Goal: Task Accomplishment & Management: Use online tool/utility

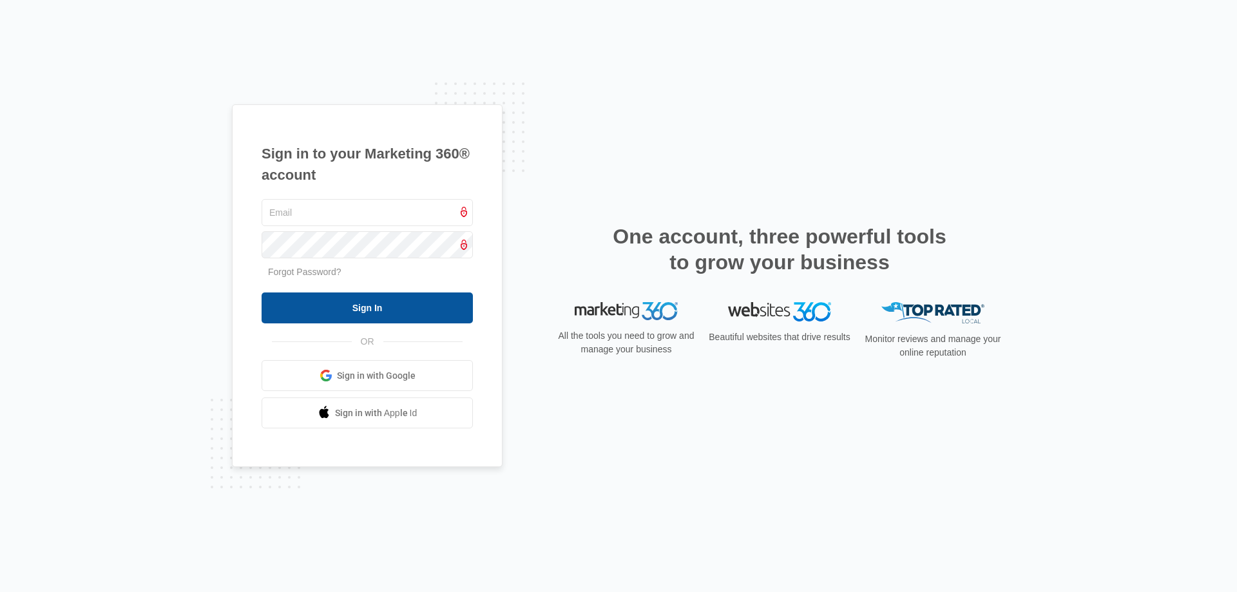
type input "[EMAIL_ADDRESS][DOMAIN_NAME]"
click at [358, 320] on input "Sign In" at bounding box center [367, 307] width 211 height 31
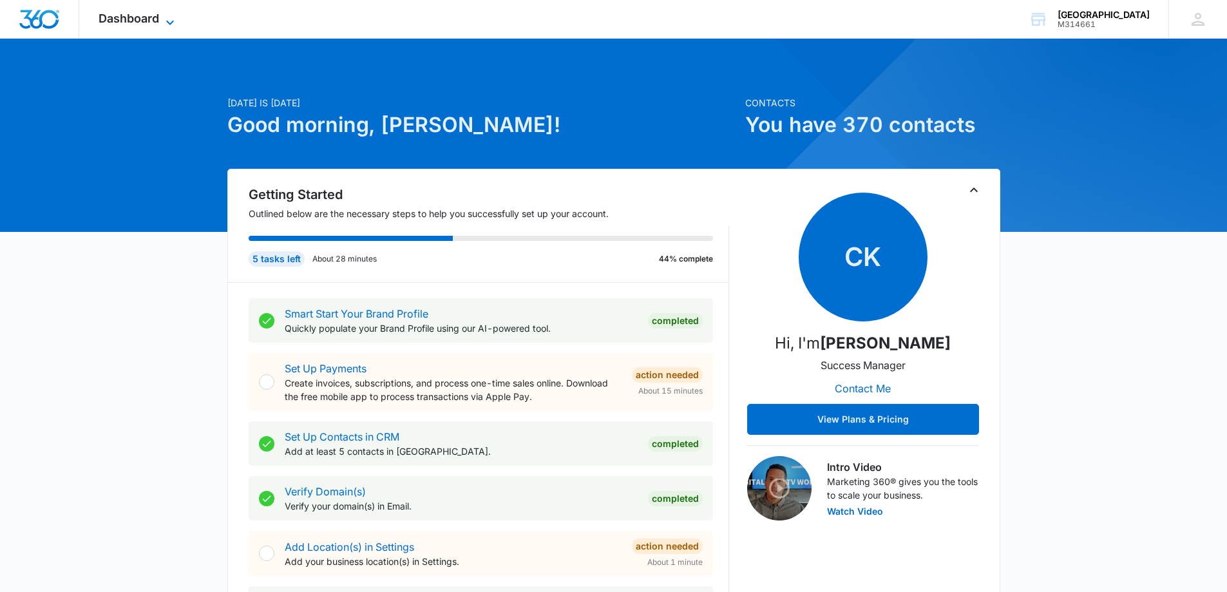
click at [164, 17] on icon at bounding box center [169, 22] width 15 height 15
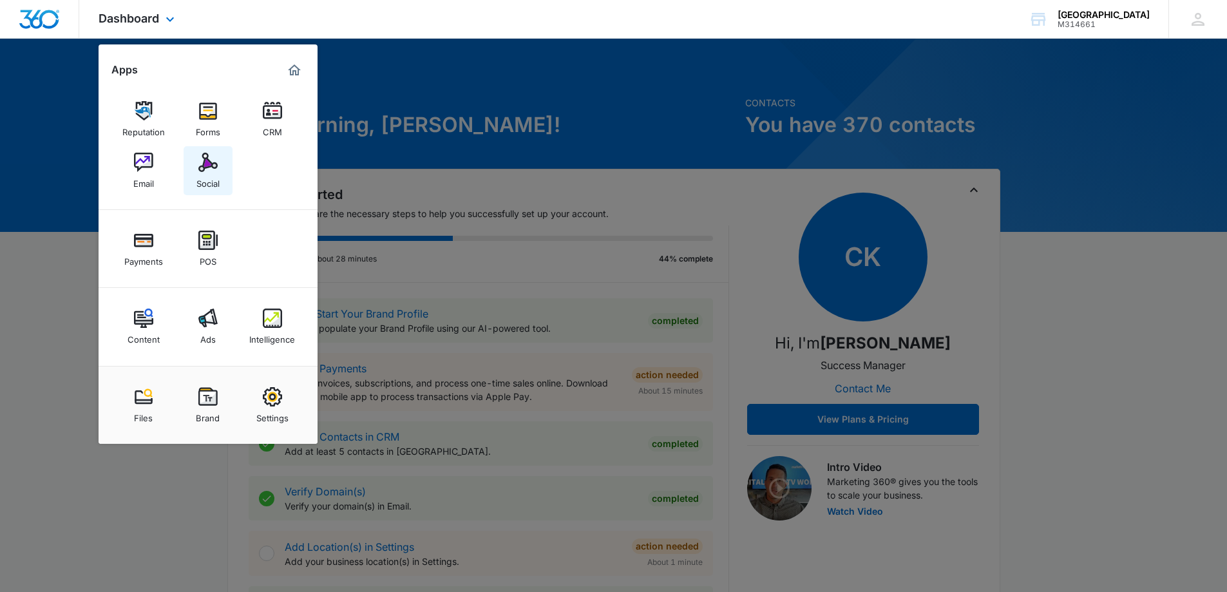
click at [218, 165] on link "Social" at bounding box center [208, 170] width 49 height 49
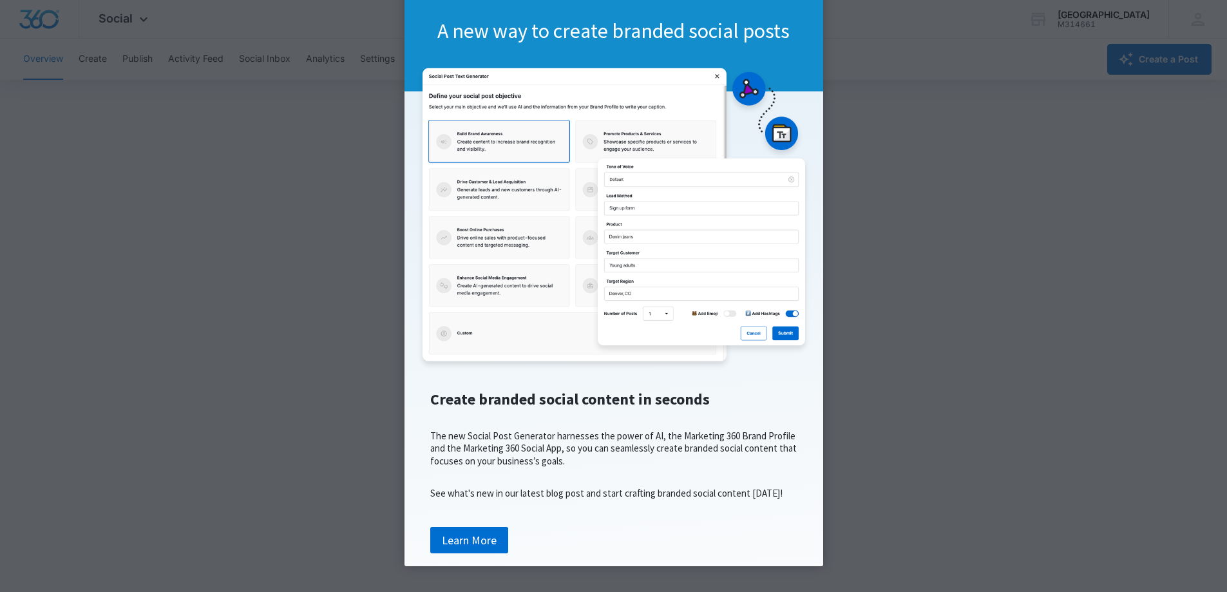
scroll to position [88, 0]
click at [482, 544] on link "Learn More" at bounding box center [469, 540] width 78 height 27
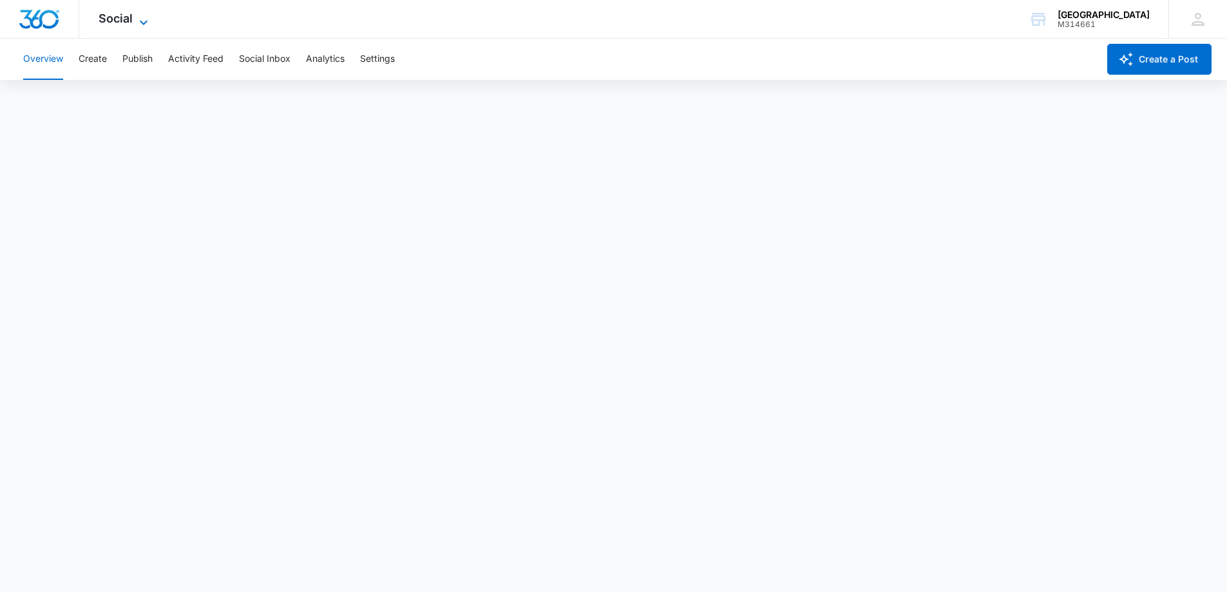
click at [148, 17] on icon at bounding box center [143, 22] width 15 height 15
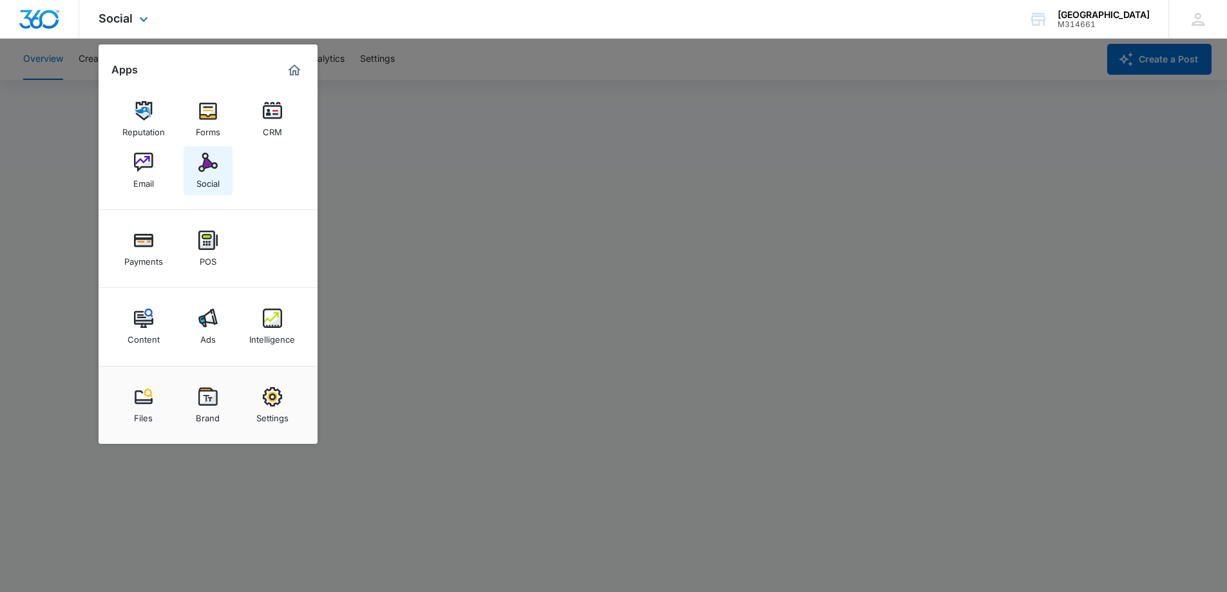
click at [207, 169] on img at bounding box center [207, 162] width 19 height 19
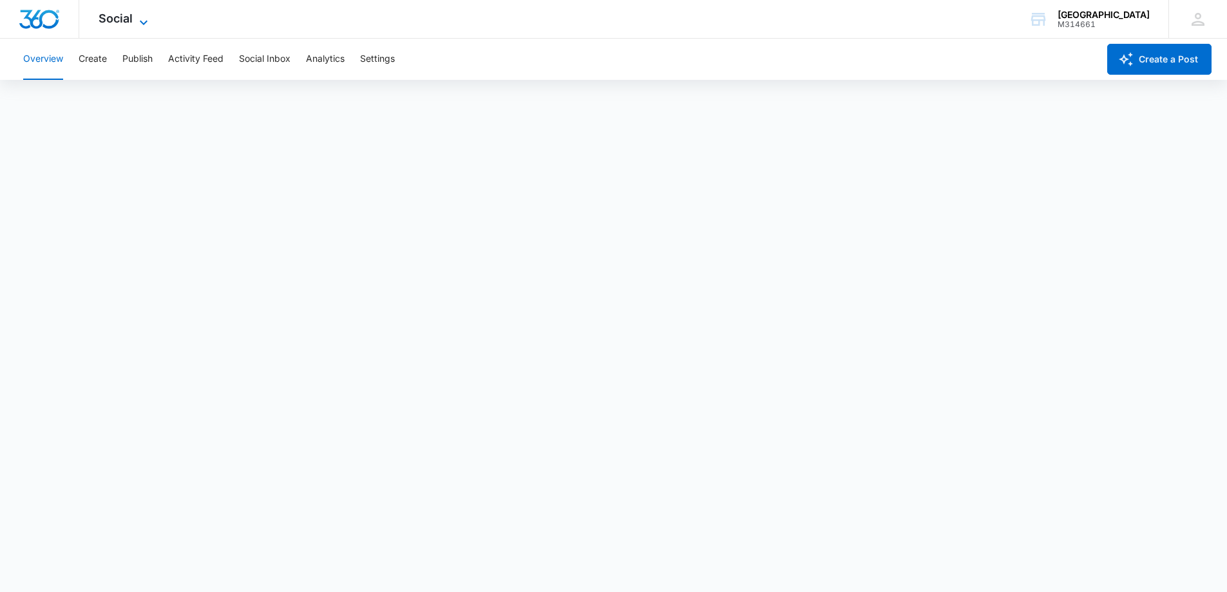
click at [136, 21] on icon at bounding box center [143, 22] width 15 height 15
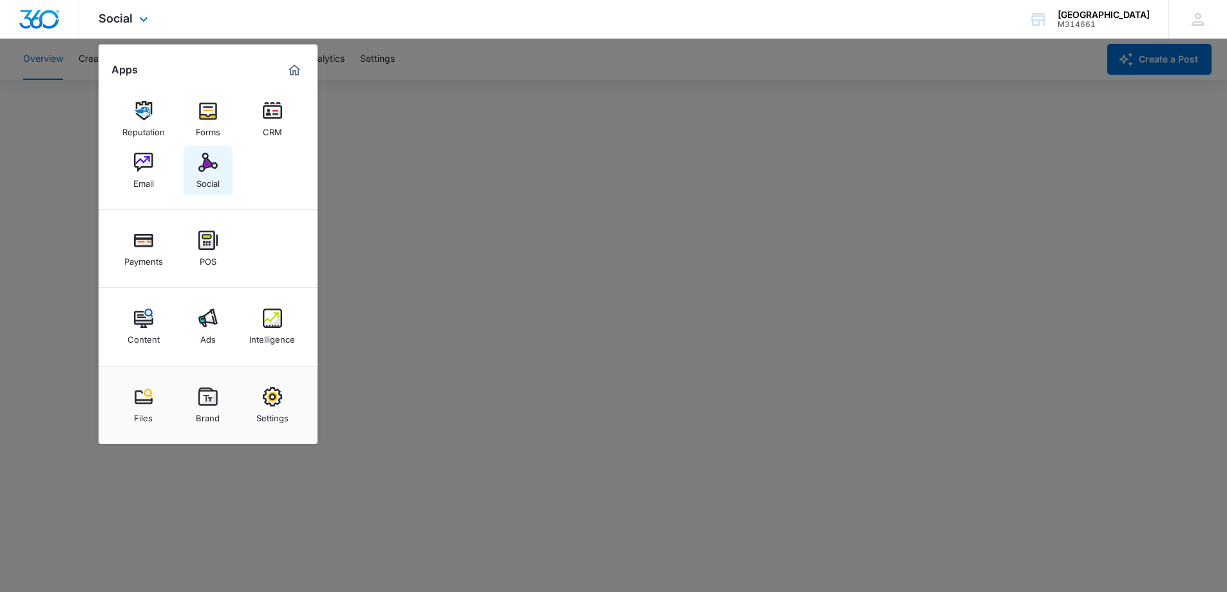
click at [205, 178] on div "Social" at bounding box center [207, 180] width 23 height 17
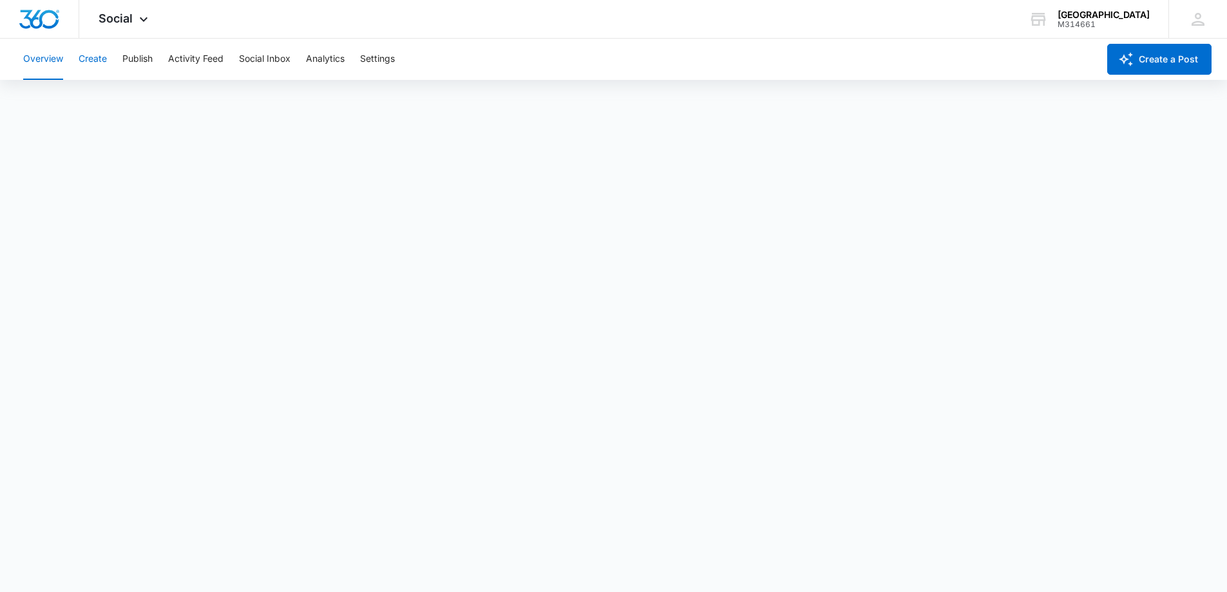
click at [86, 57] on button "Create" at bounding box center [93, 59] width 28 height 41
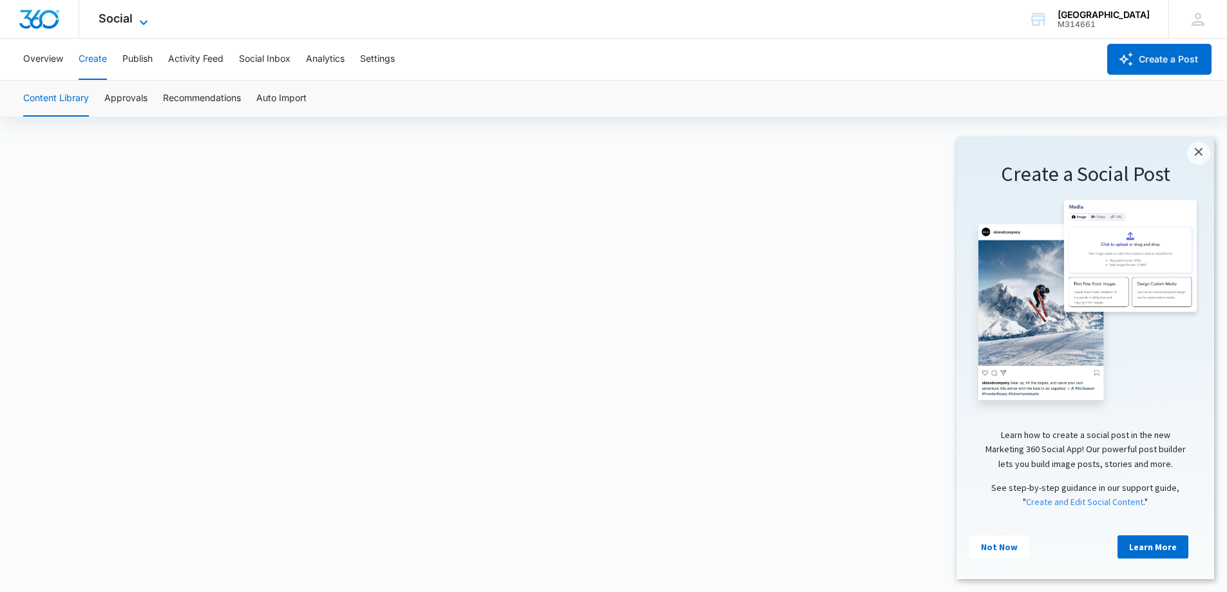
click at [135, 21] on div "Social Apps Reputation Forms CRM Email Social Payments POS Content Ads Intellig…" at bounding box center [124, 19] width 91 height 38
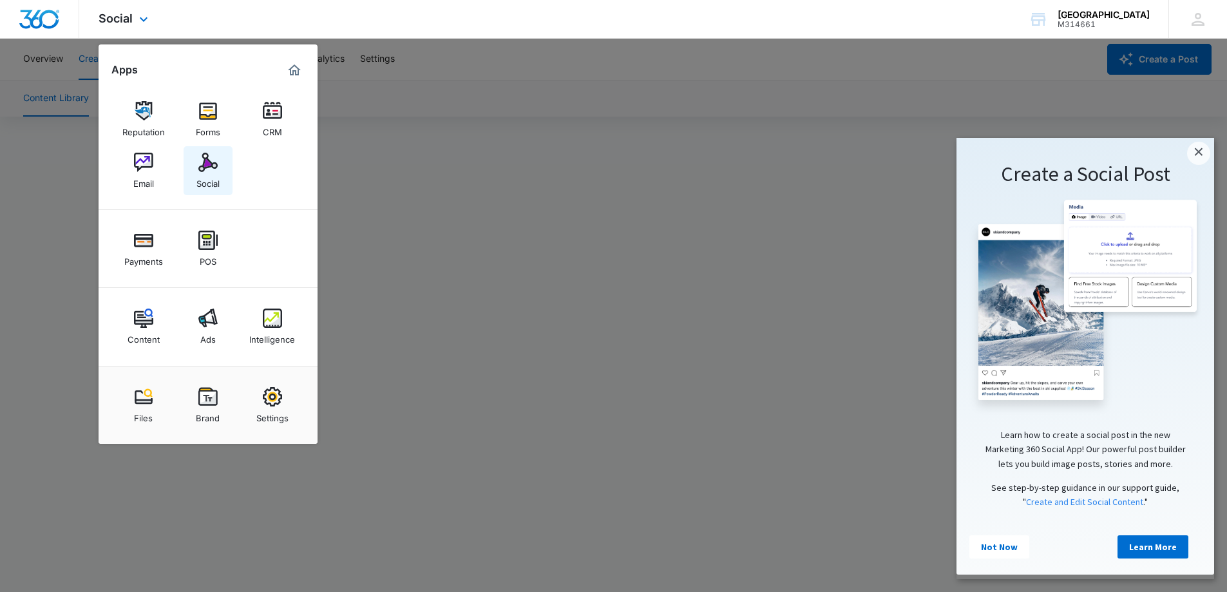
click at [221, 158] on link "Social" at bounding box center [208, 170] width 49 height 49
